Goal: Book appointment/travel/reservation

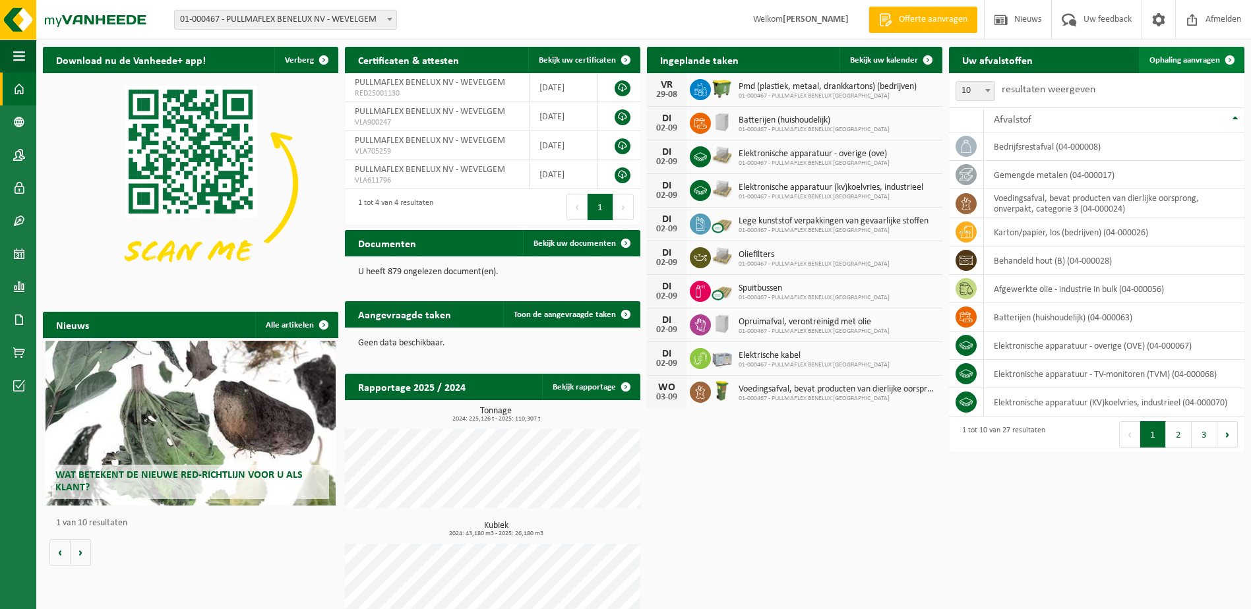
click at [1194, 59] on span "Ophaling aanvragen" at bounding box center [1184, 60] width 71 height 9
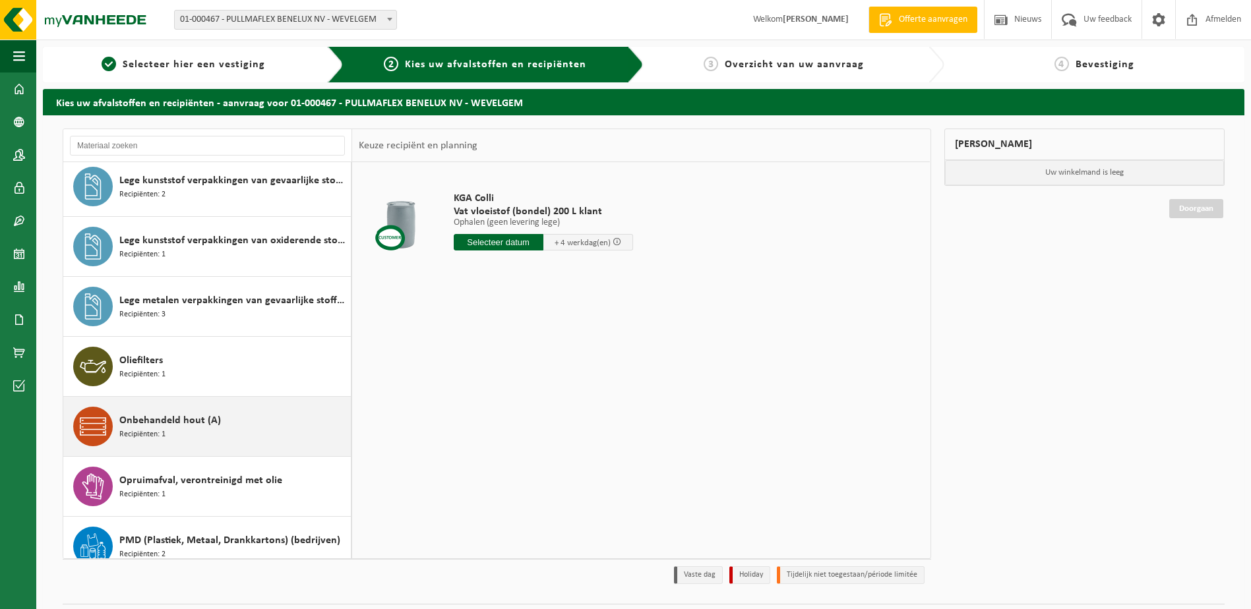
scroll to position [767, 0]
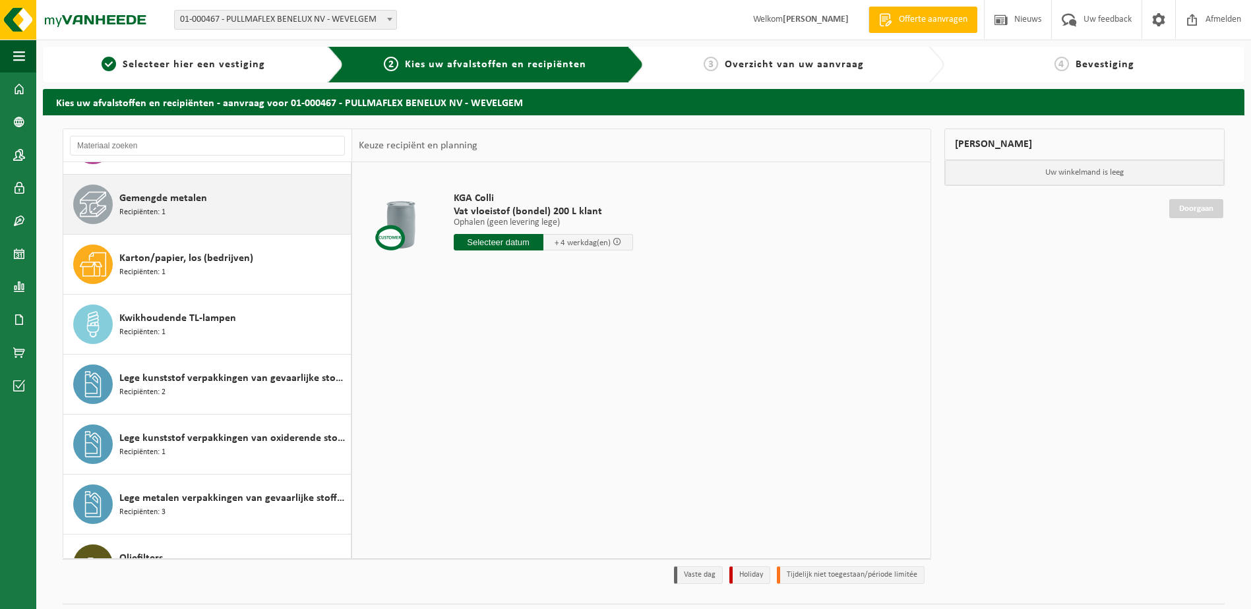
click at [179, 199] on span "Gemengde metalen" at bounding box center [163, 199] width 88 height 16
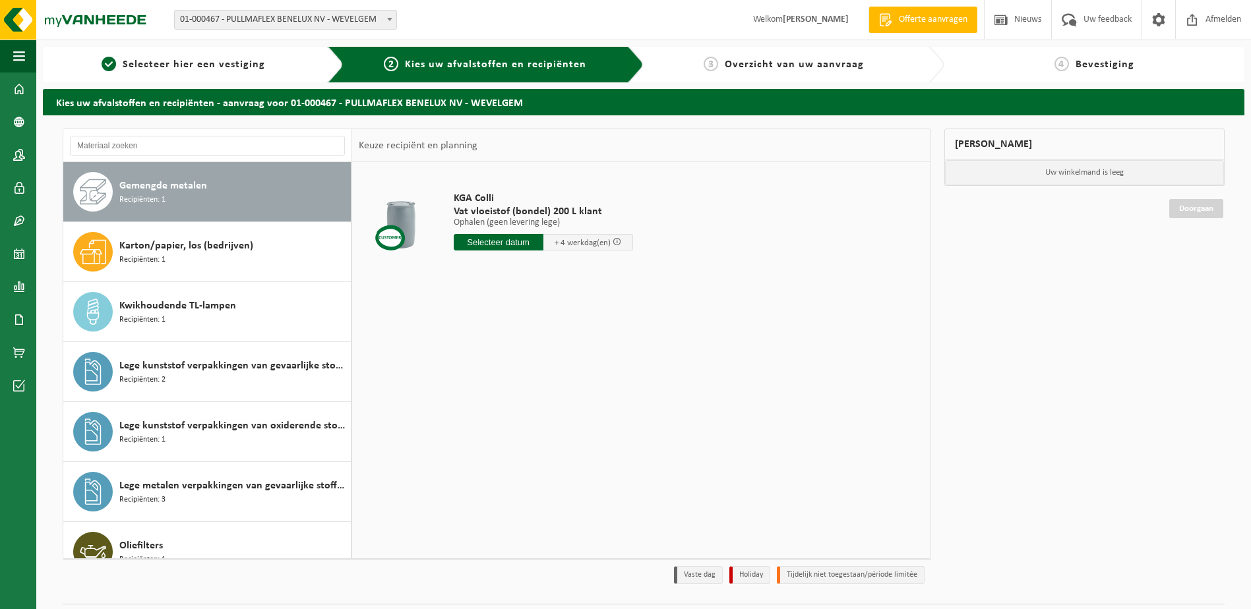
scroll to position [780, 0]
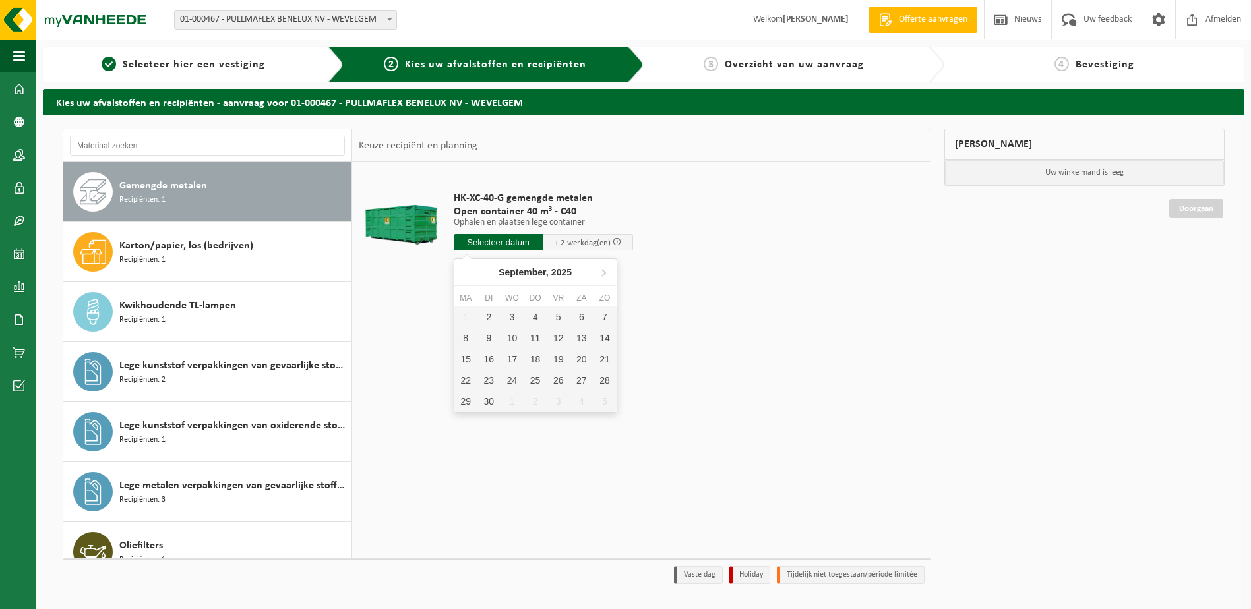
click at [496, 243] on input "text" at bounding box center [499, 242] width 90 height 16
click at [495, 318] on div "2" at bounding box center [488, 317] width 23 height 21
type input "Van 2025-09-02"
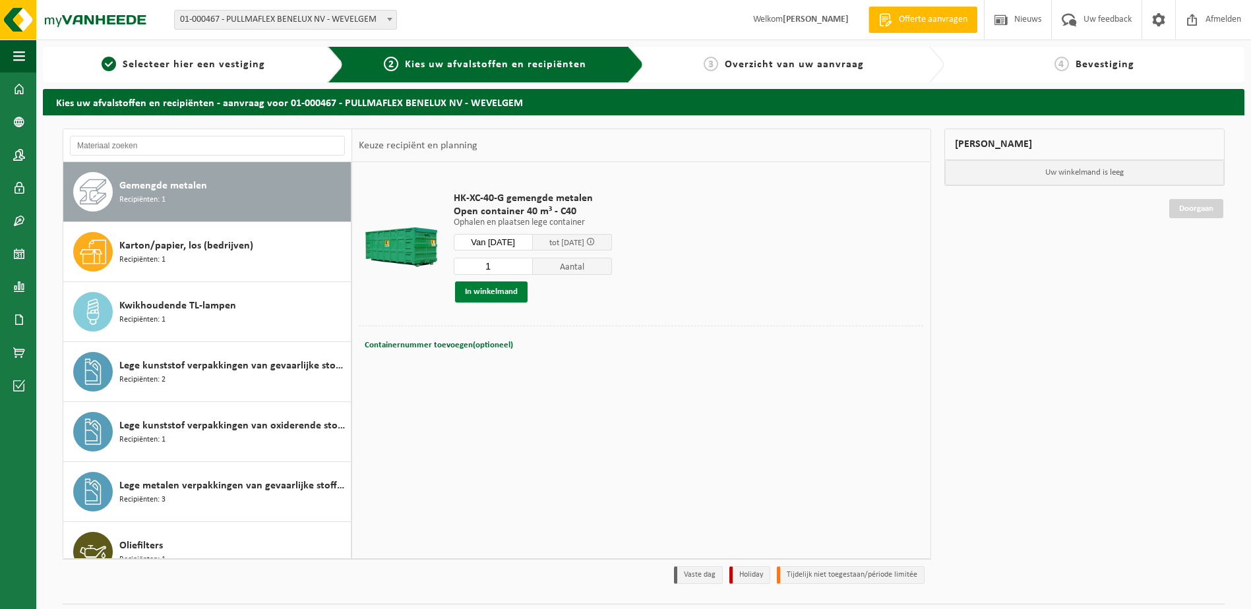
click at [494, 292] on button "In winkelmand" at bounding box center [491, 292] width 73 height 21
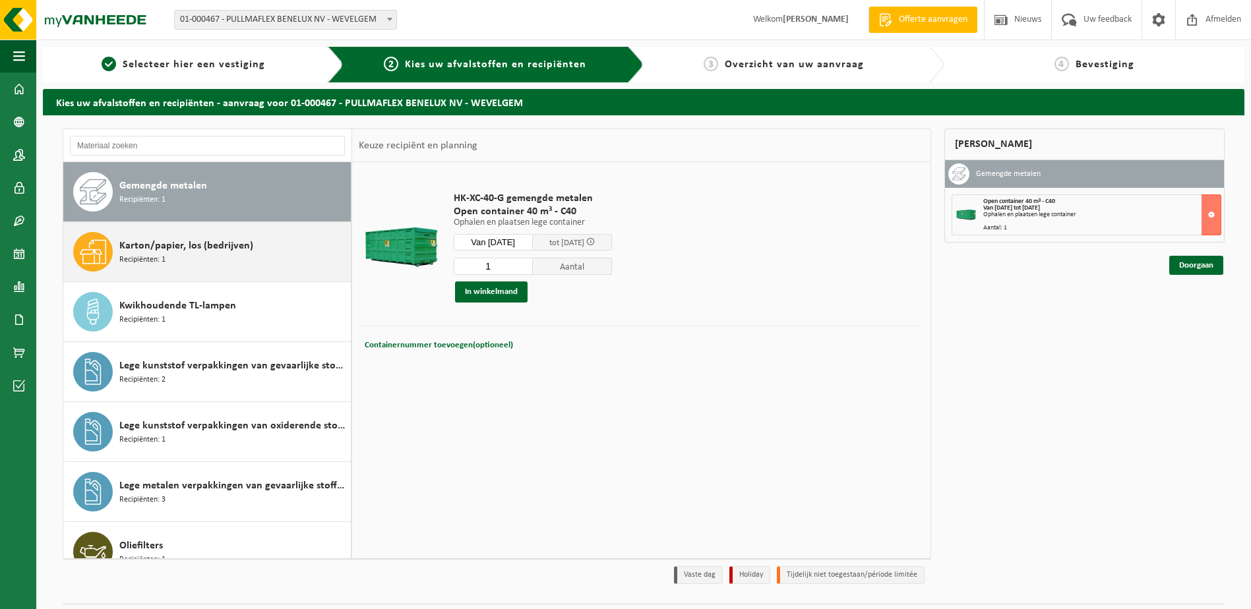
click at [194, 254] on div "Karton/papier, los (bedrijven) Recipiënten: 1" at bounding box center [233, 252] width 228 height 40
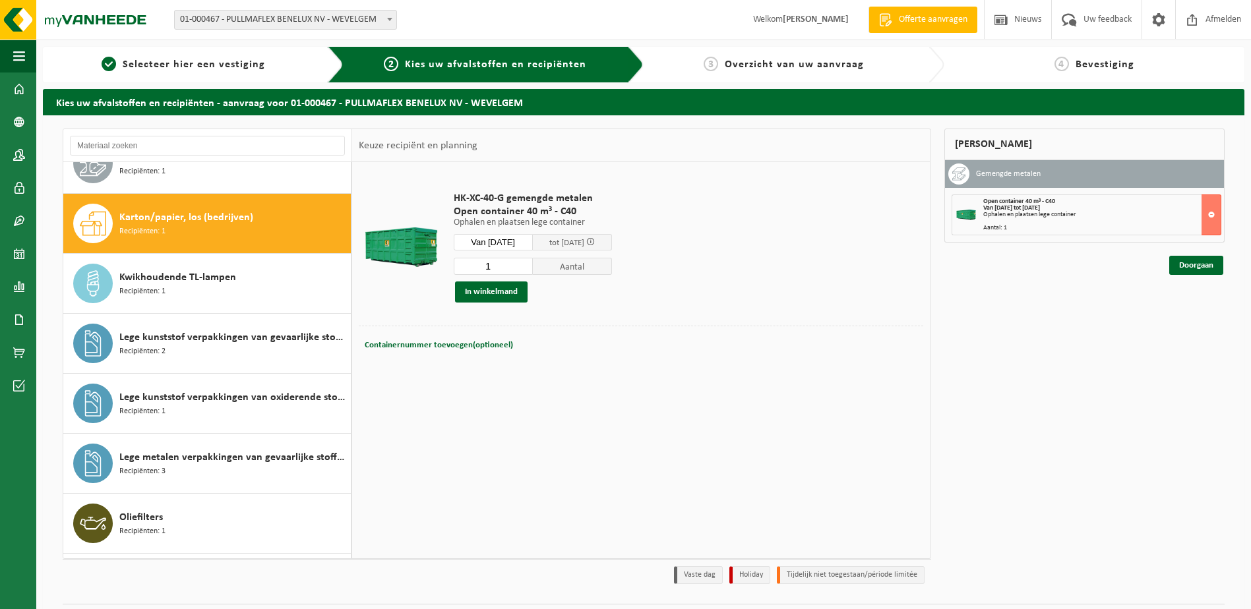
scroll to position [840, 0]
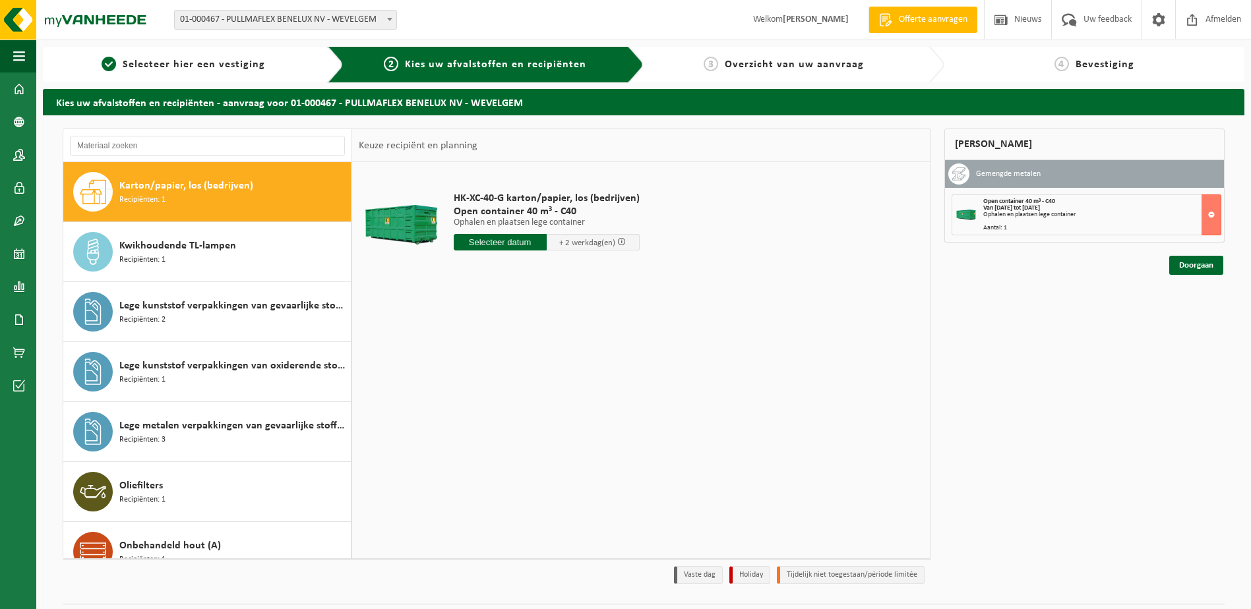
click at [497, 247] on input "text" at bounding box center [500, 242] width 93 height 16
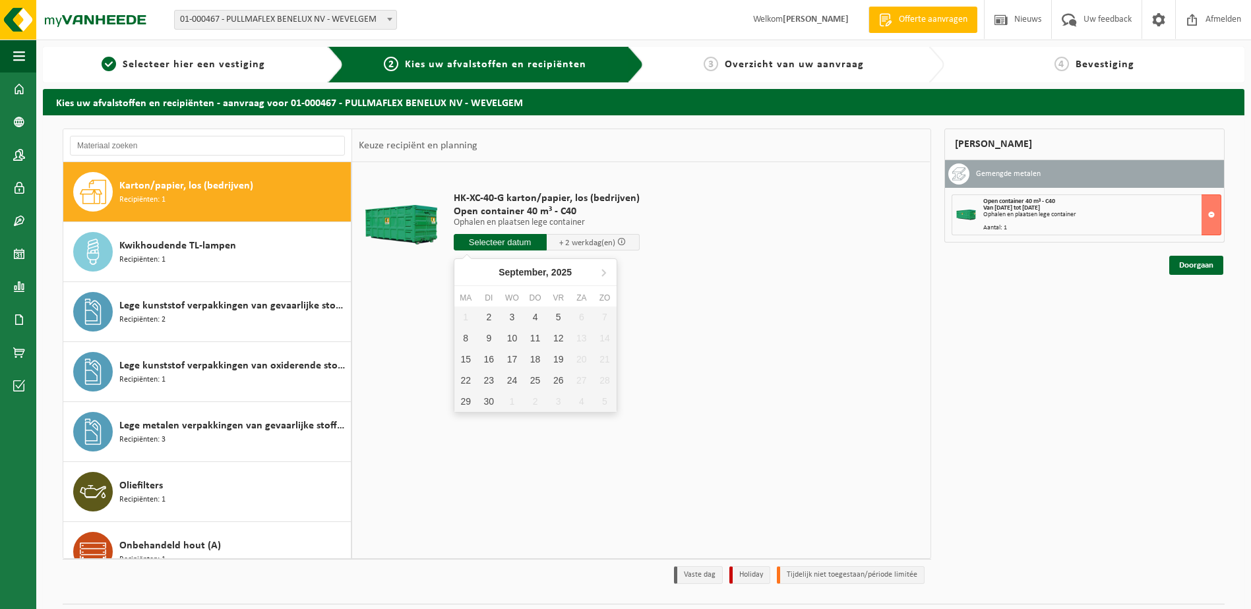
click at [507, 235] on input "text" at bounding box center [500, 242] width 93 height 16
click at [508, 239] on input "text" at bounding box center [500, 242] width 93 height 16
drag, startPoint x: 498, startPoint y: 318, endPoint x: 483, endPoint y: 328, distance: 18.5
click at [497, 317] on div "2" at bounding box center [488, 317] width 23 height 21
type input "Van 2025-09-02"
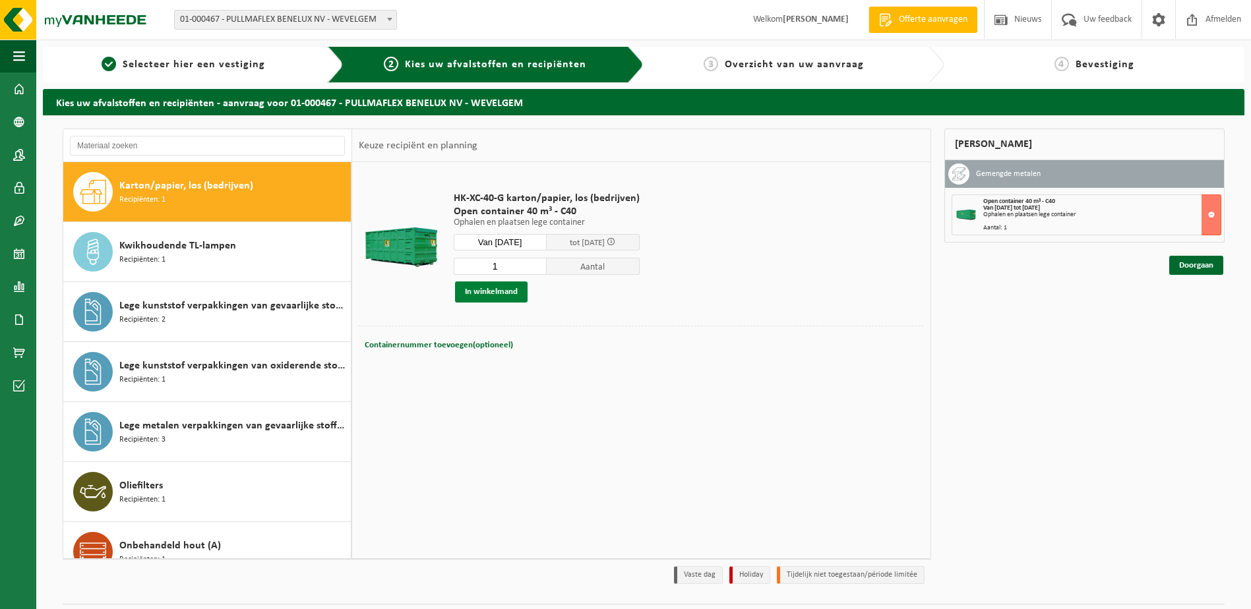
click at [497, 291] on button "In winkelmand" at bounding box center [491, 292] width 73 height 21
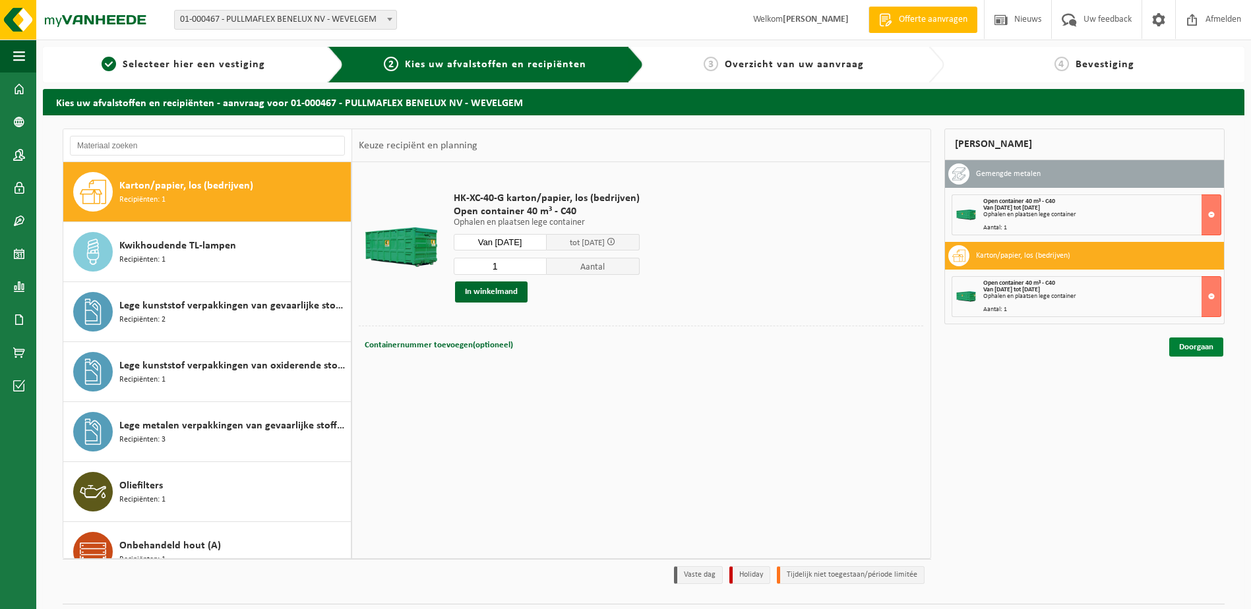
click at [1201, 343] on link "Doorgaan" at bounding box center [1196, 347] width 54 height 19
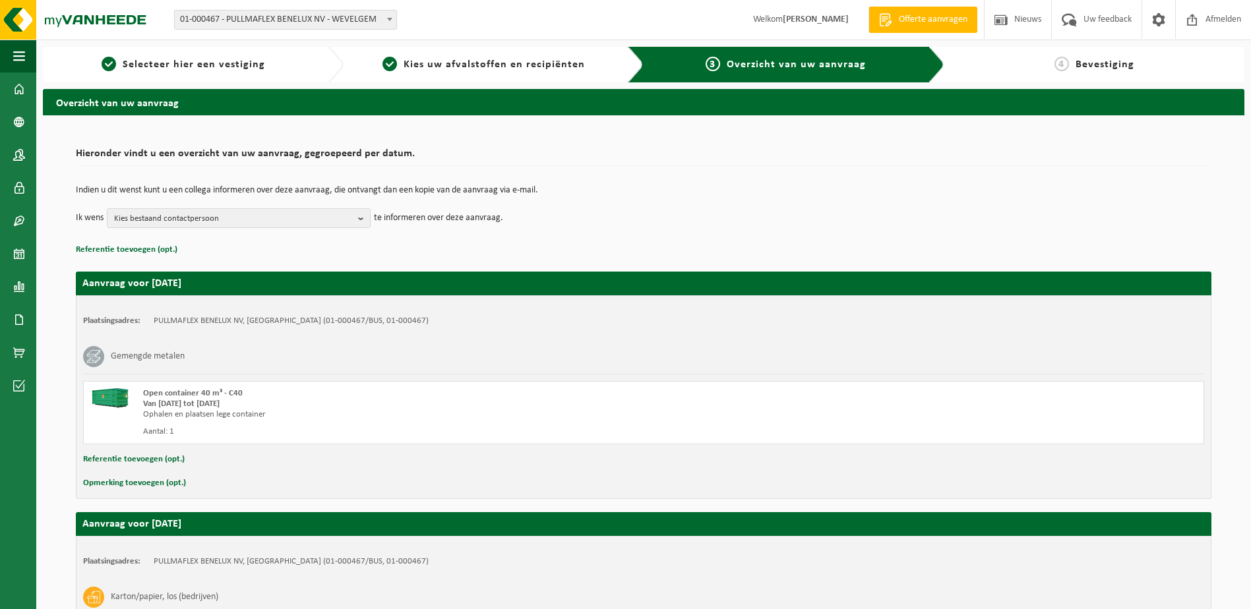
scroll to position [197, 0]
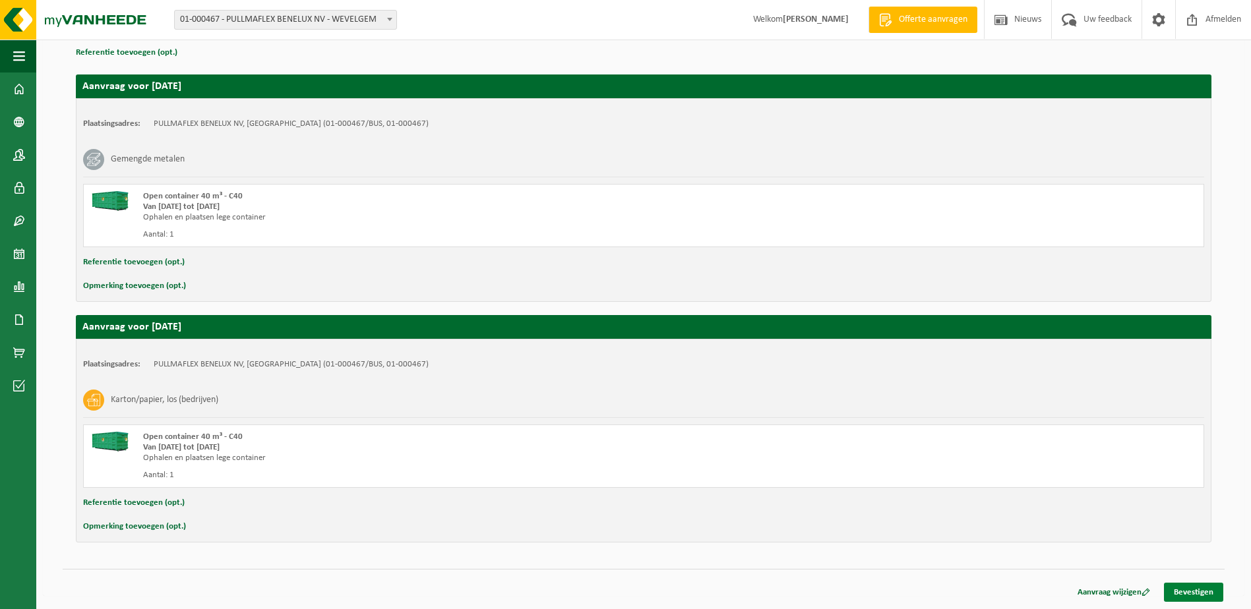
click at [1217, 589] on link "Bevestigen" at bounding box center [1193, 592] width 59 height 19
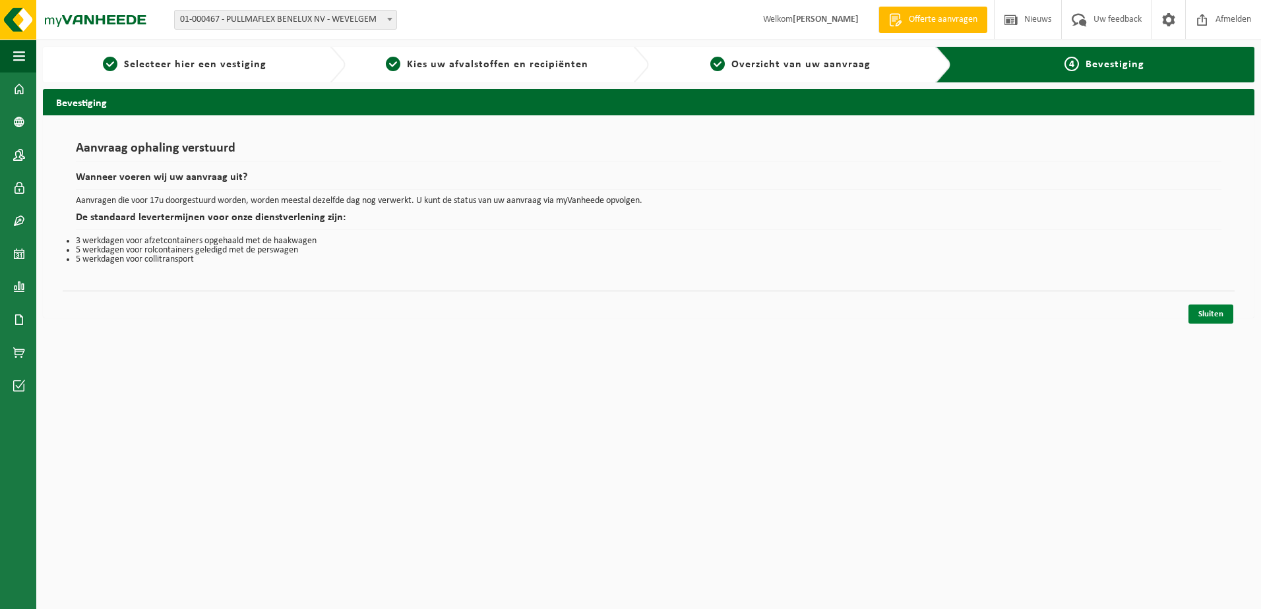
click at [1204, 314] on link "Sluiten" at bounding box center [1210, 314] width 45 height 19
